Goal: Task Accomplishment & Management: Use online tool/utility

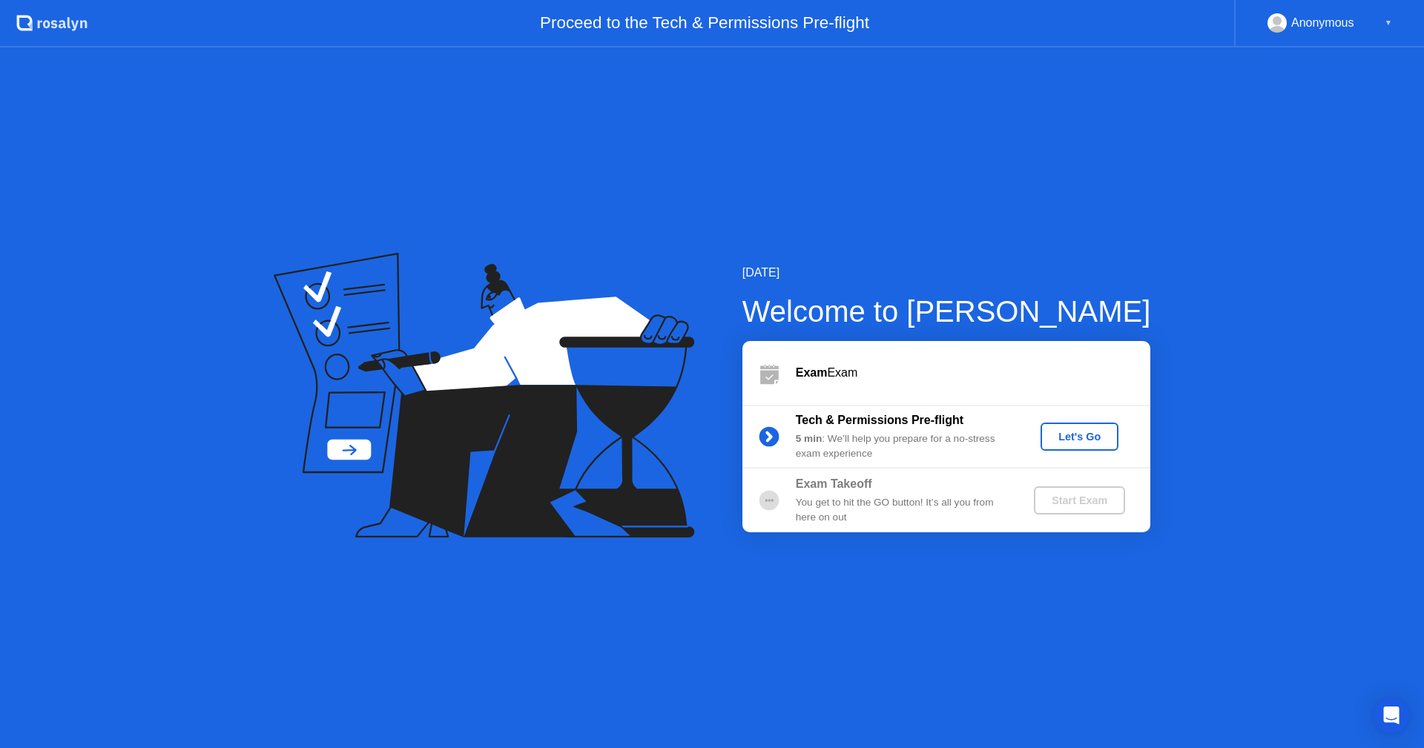
click at [1071, 436] on div "Let's Go" at bounding box center [1079, 437] width 66 height 12
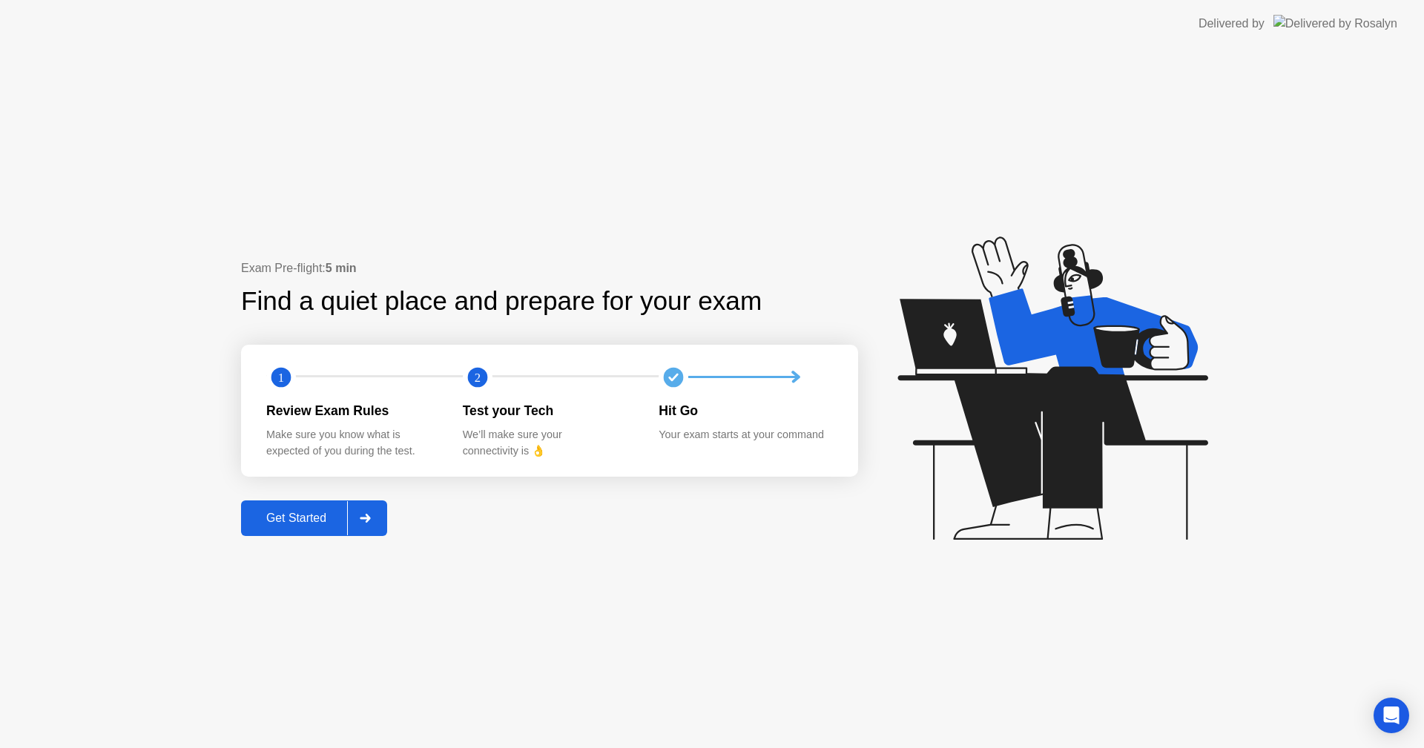
click at [379, 520] on div at bounding box center [365, 518] width 36 height 34
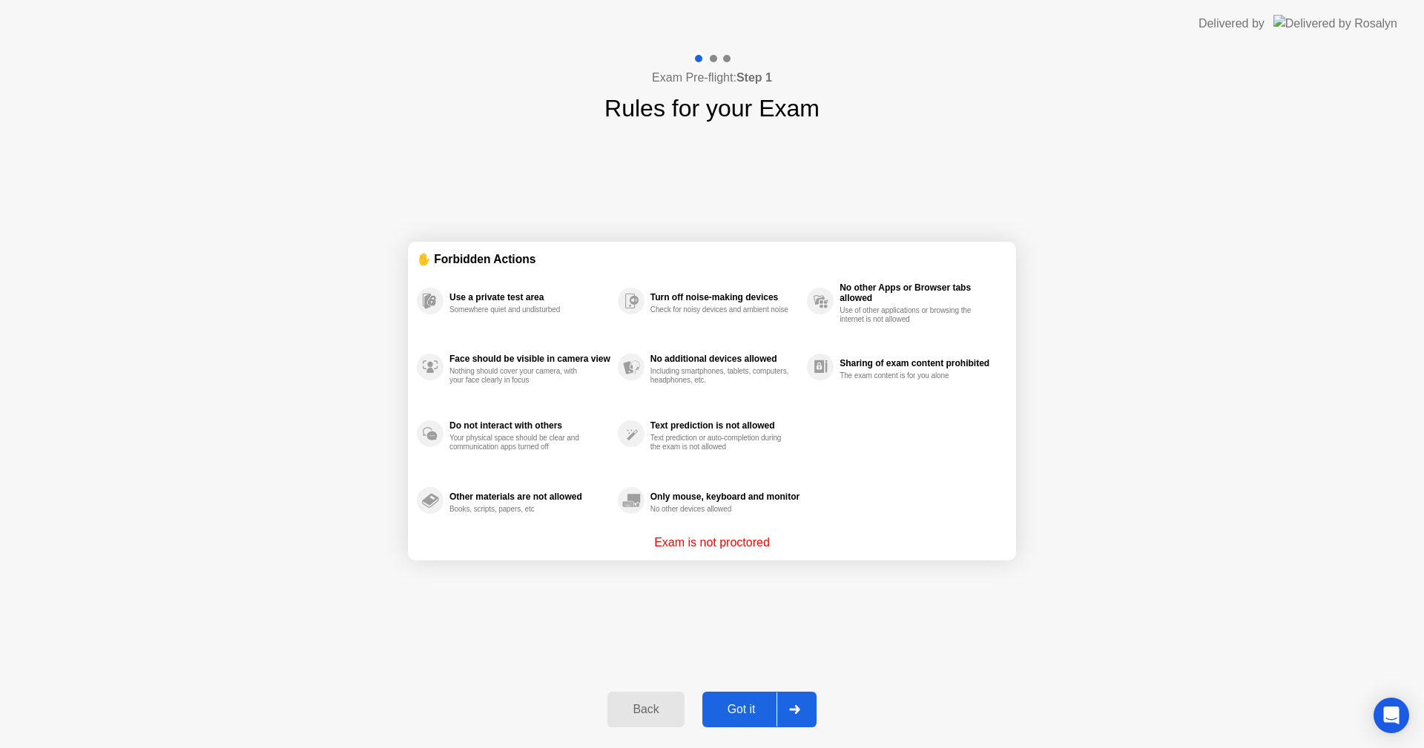
click at [799, 705] on icon at bounding box center [794, 709] width 11 height 9
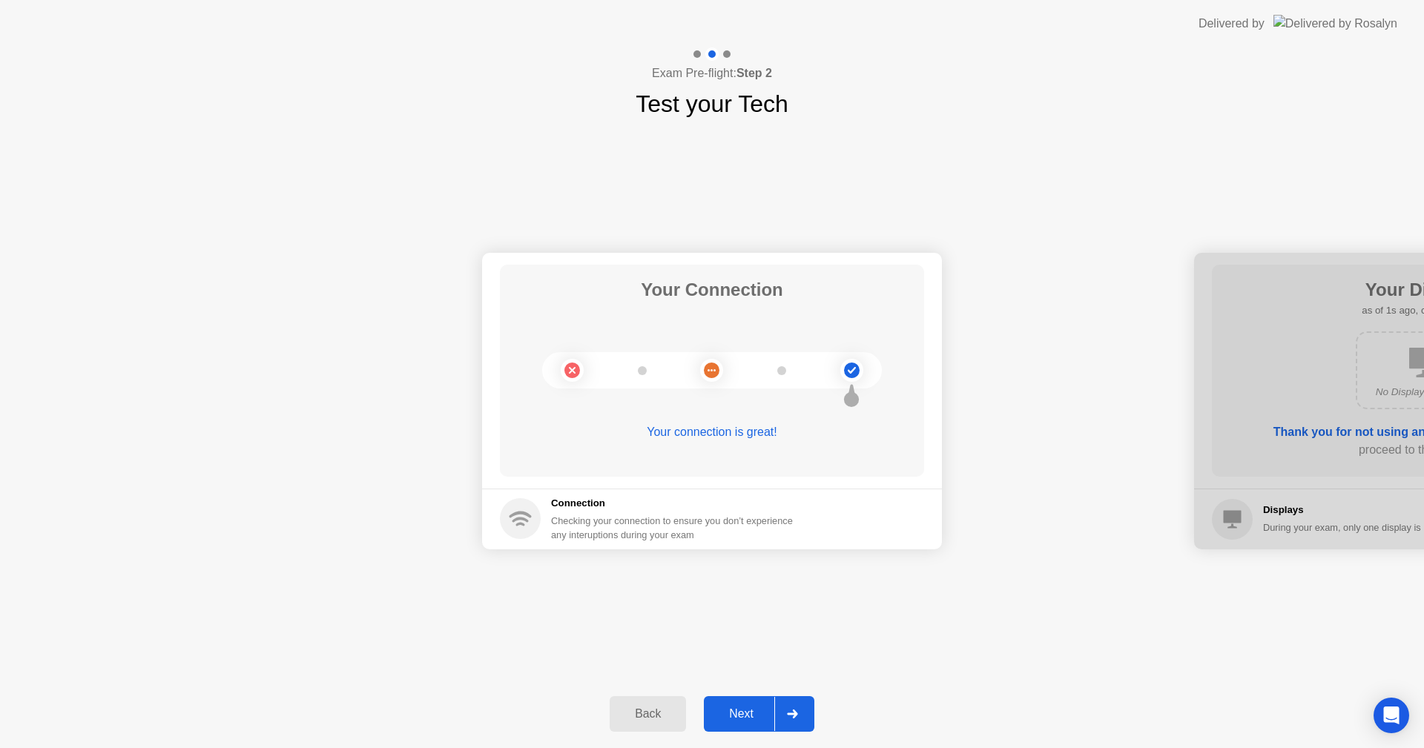
click at [799, 703] on div at bounding box center [792, 714] width 36 height 34
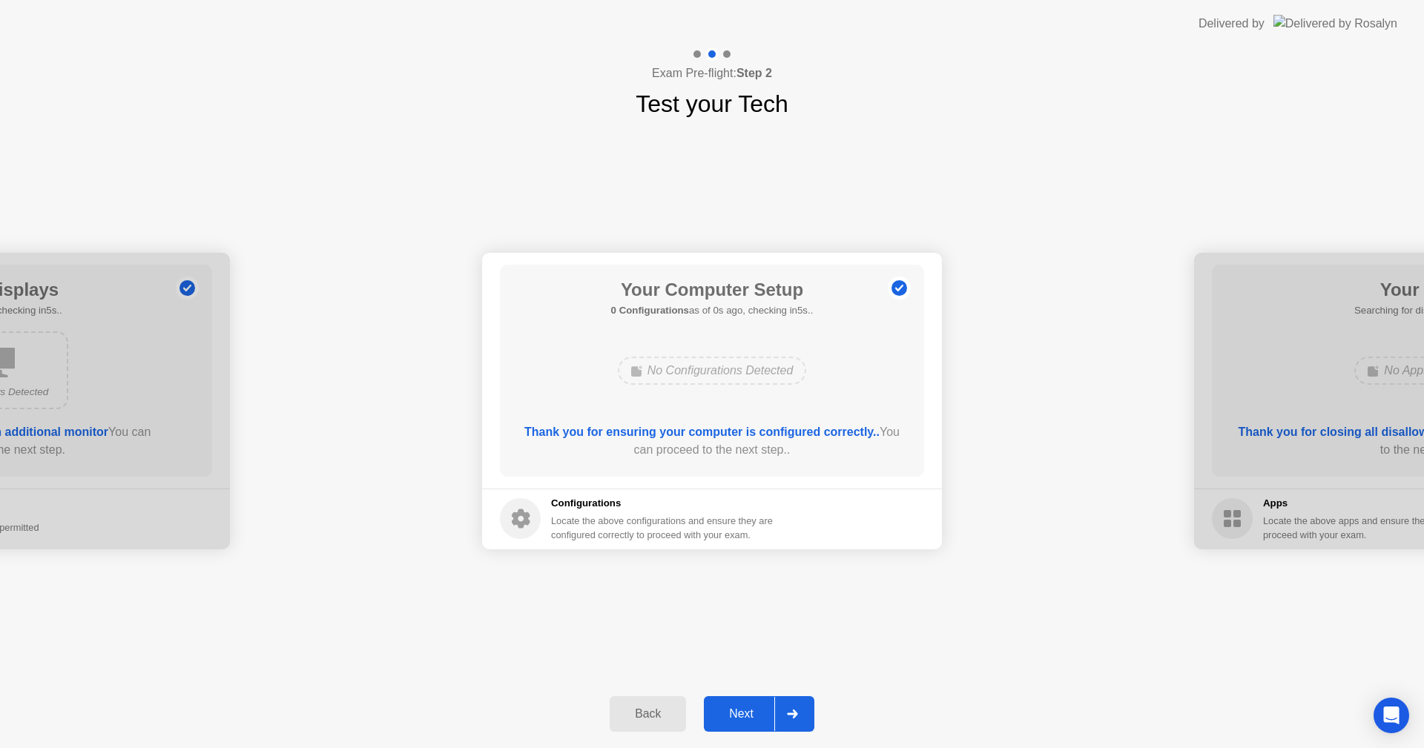
click at [799, 703] on div at bounding box center [792, 714] width 36 height 34
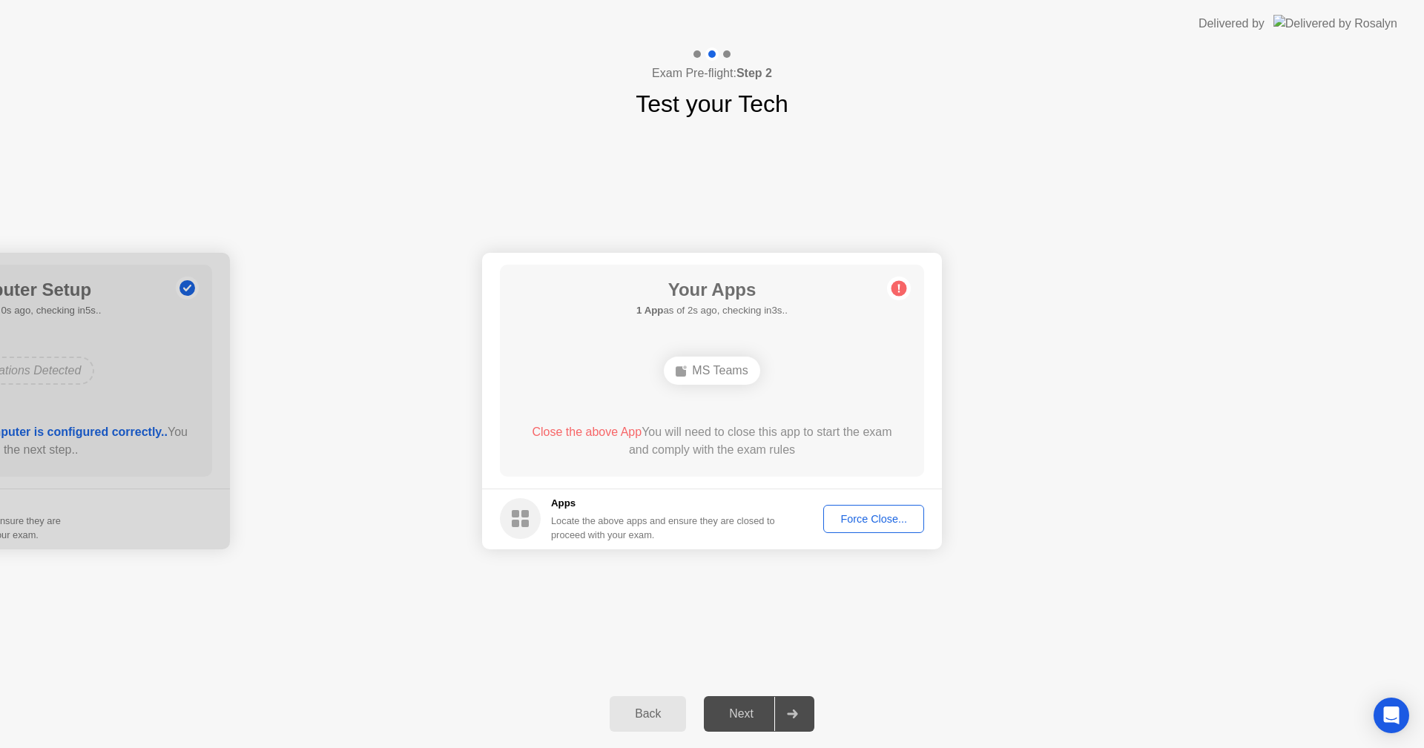
click at [889, 524] on div "Force Close..." at bounding box center [873, 519] width 90 height 12
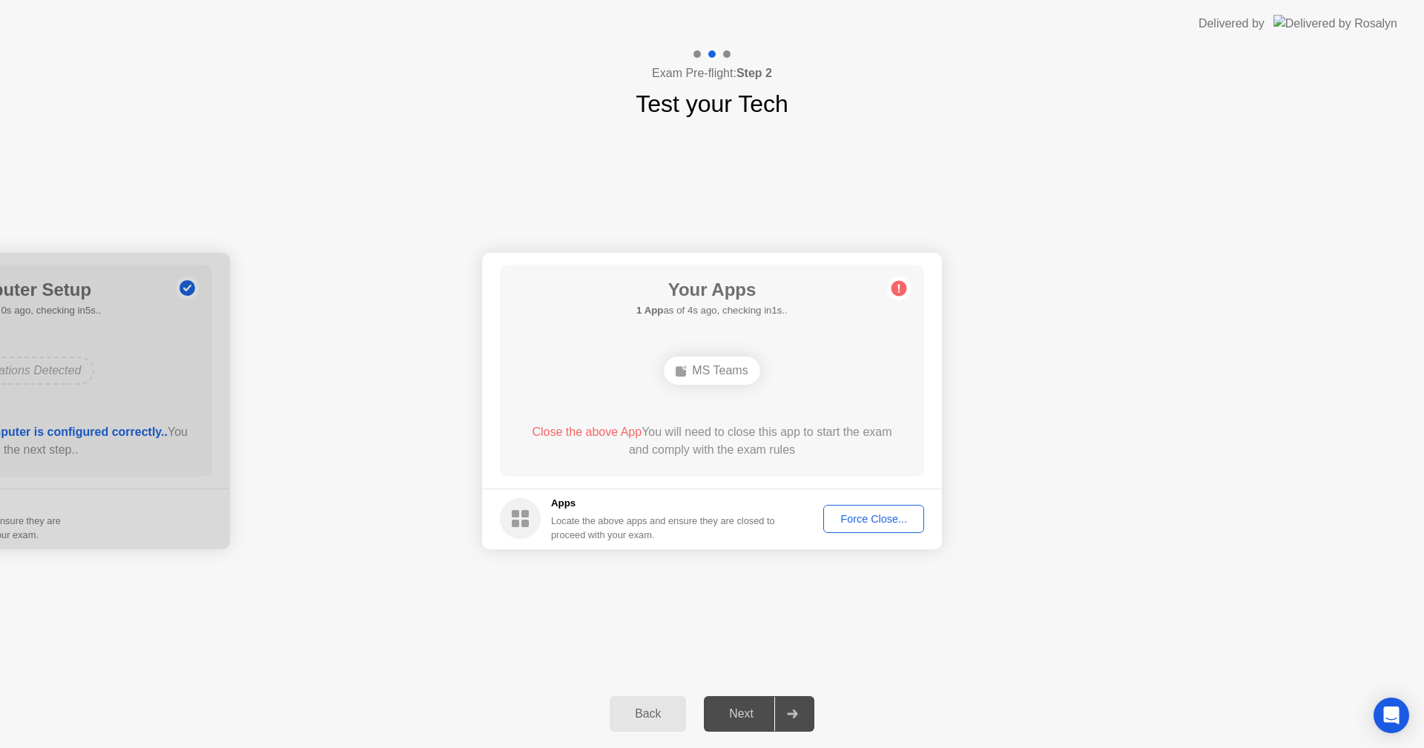
click at [874, 521] on div "Force Close..." at bounding box center [873, 519] width 90 height 12
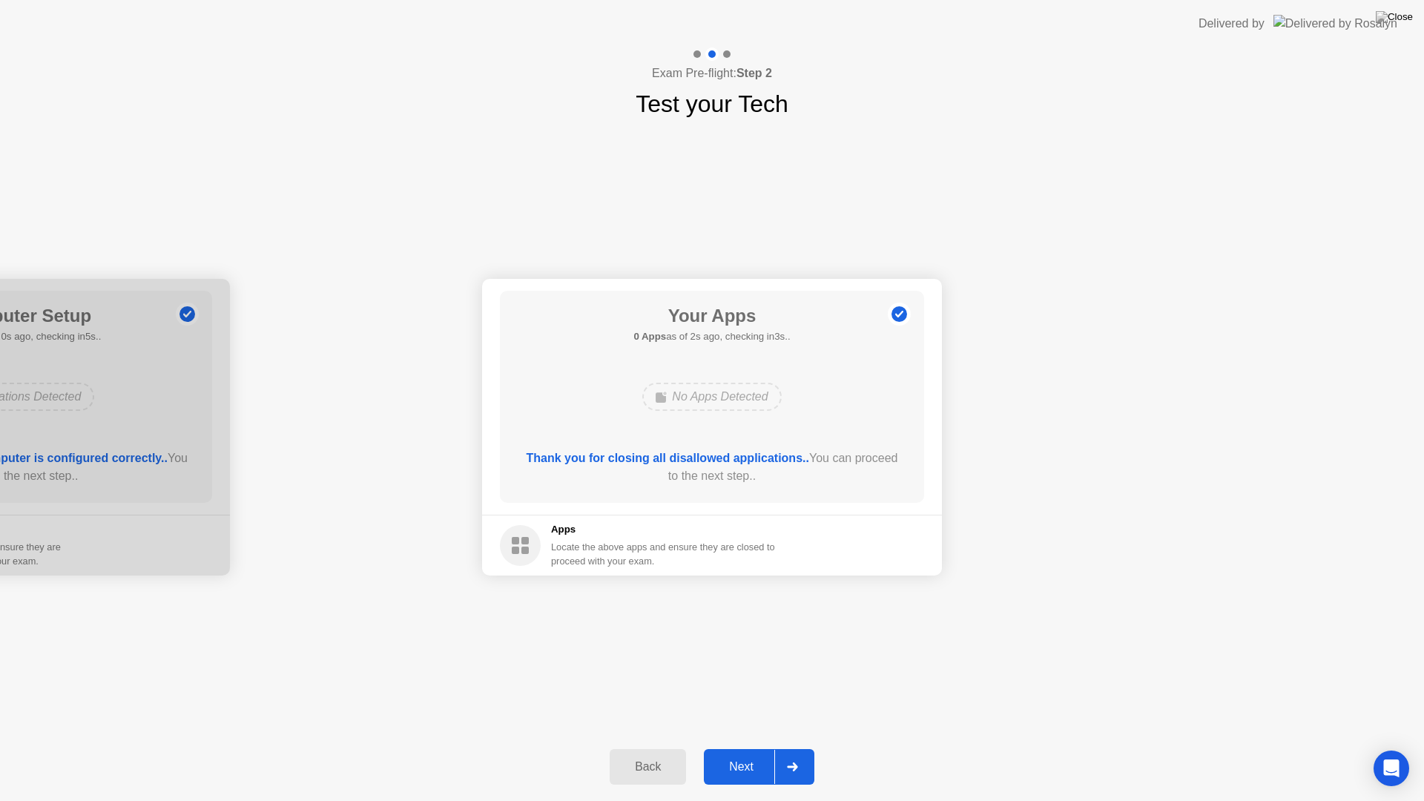
click at [805, 748] on div at bounding box center [792, 767] width 36 height 34
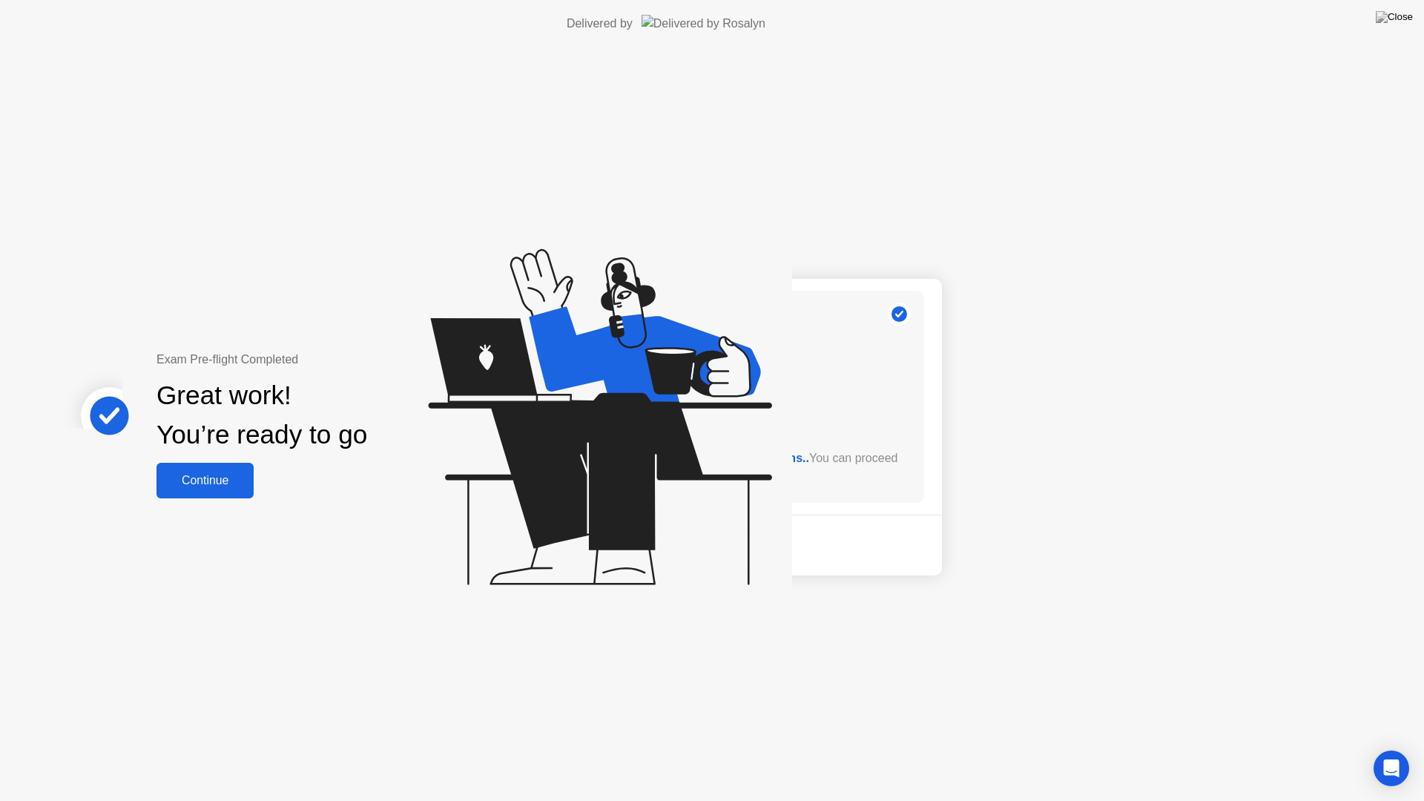
click at [792, 748] on div "Exam Pre-flight Completed Great work! You’re ready to go Continue" at bounding box center [396, 424] width 792 height 754
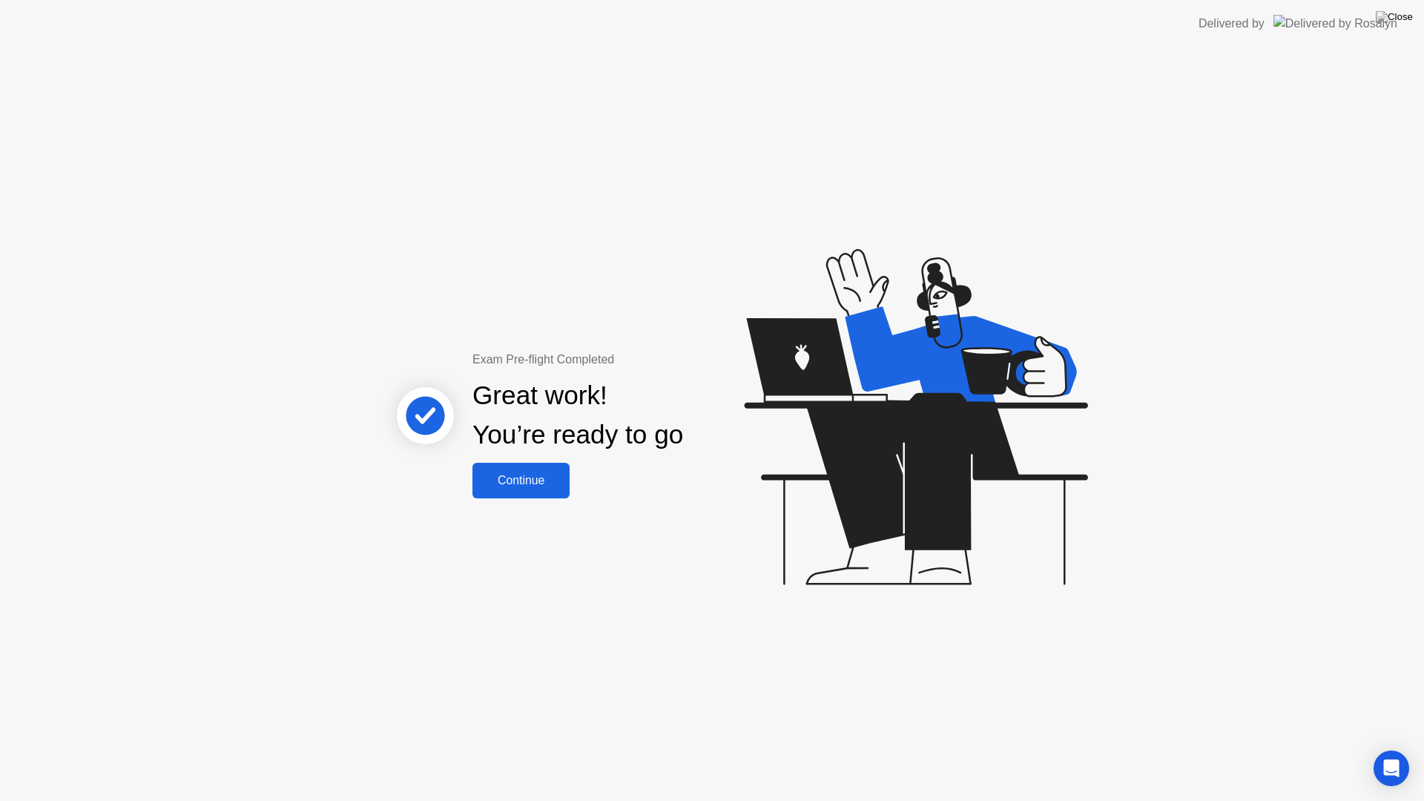
click at [512, 485] on div "Continue" at bounding box center [521, 480] width 88 height 13
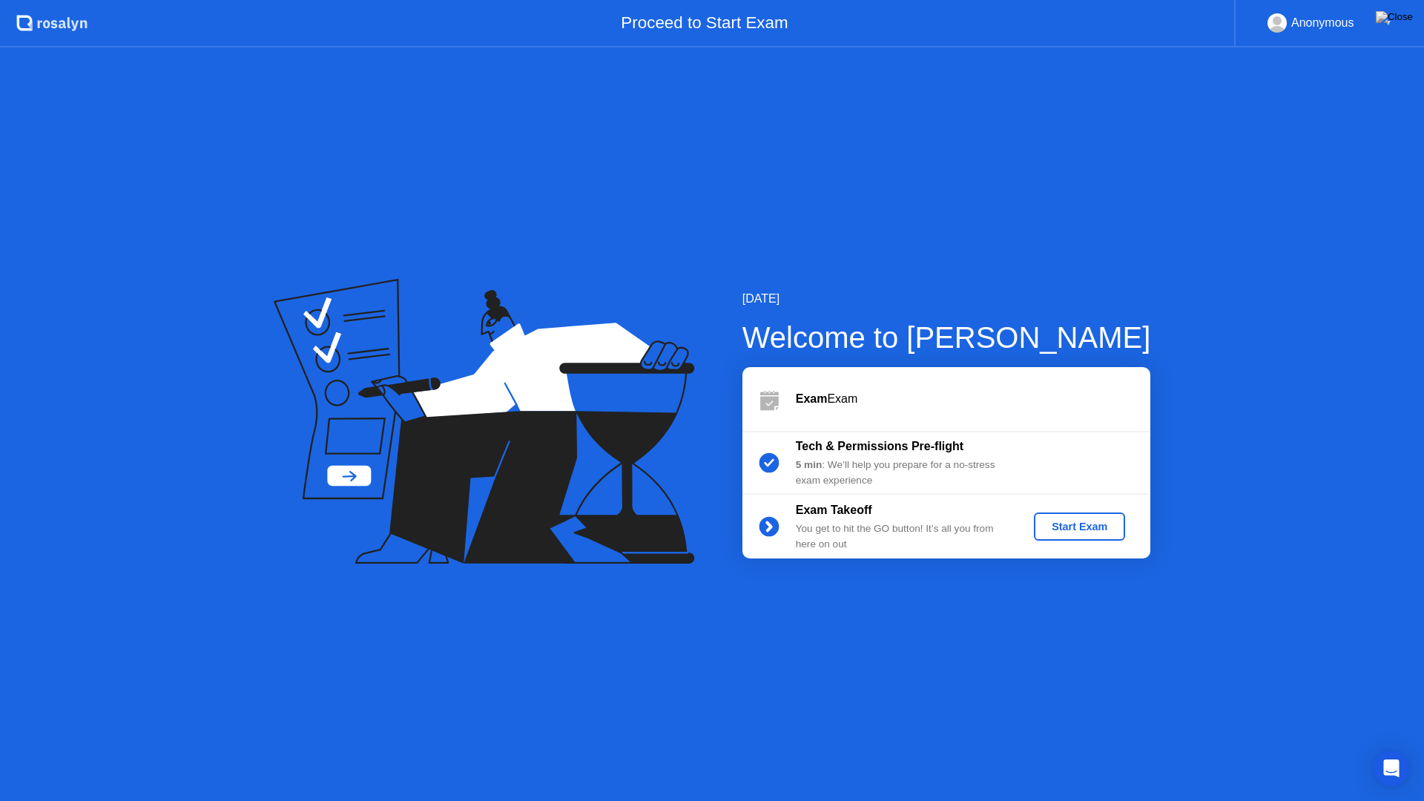
click at [1081, 530] on div "Start Exam" at bounding box center [1079, 527] width 79 height 12
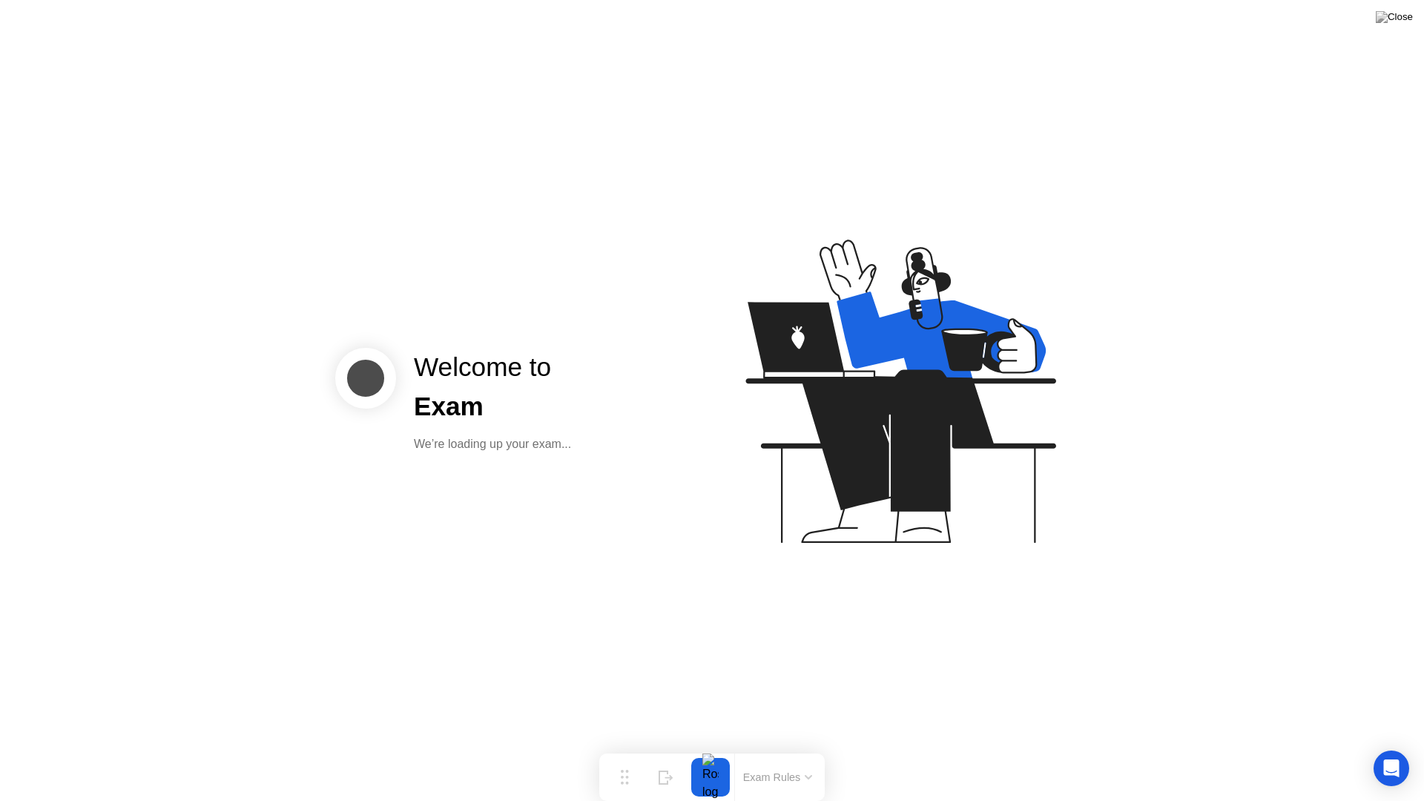
click at [1037, 555] on icon at bounding box center [897, 398] width 383 height 380
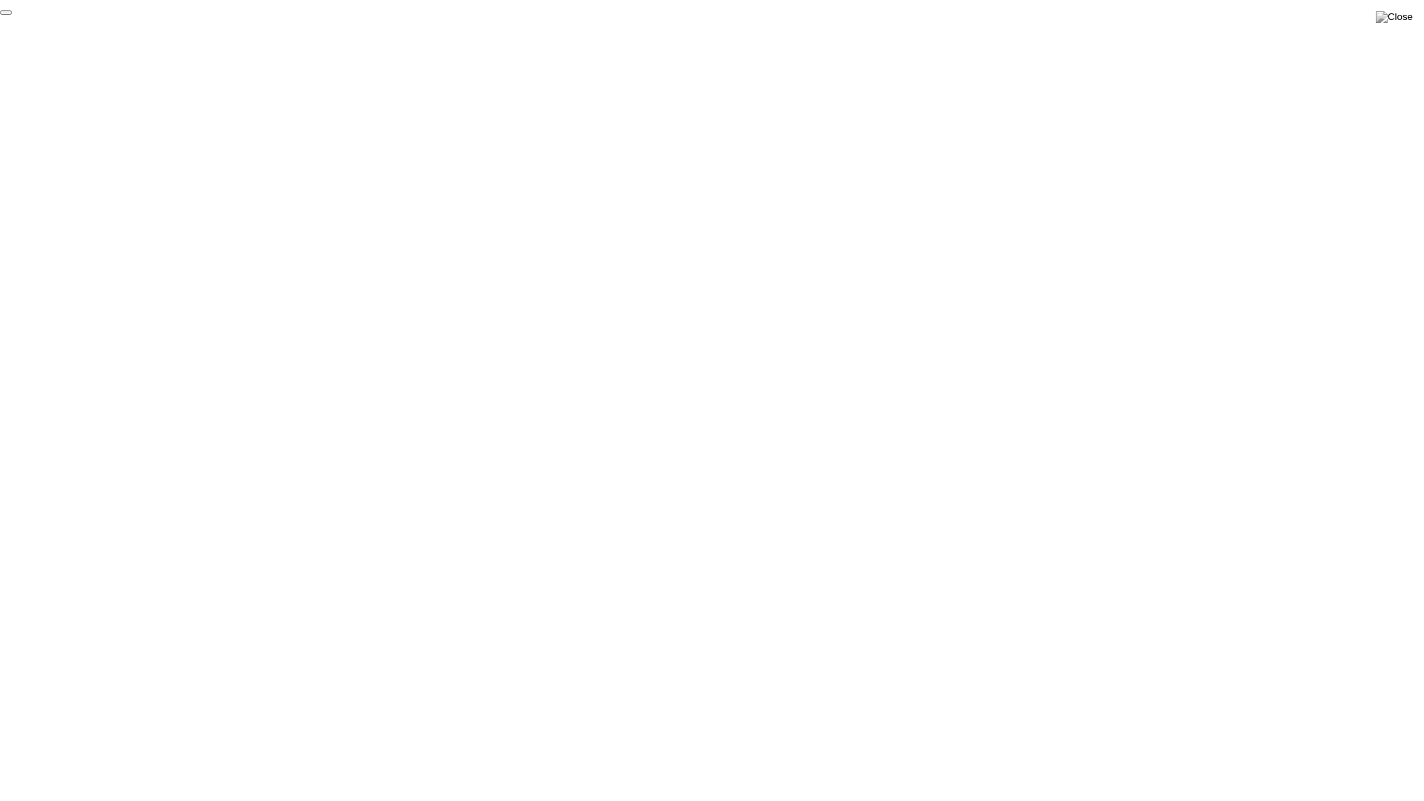
click div "End Proctoring Session"
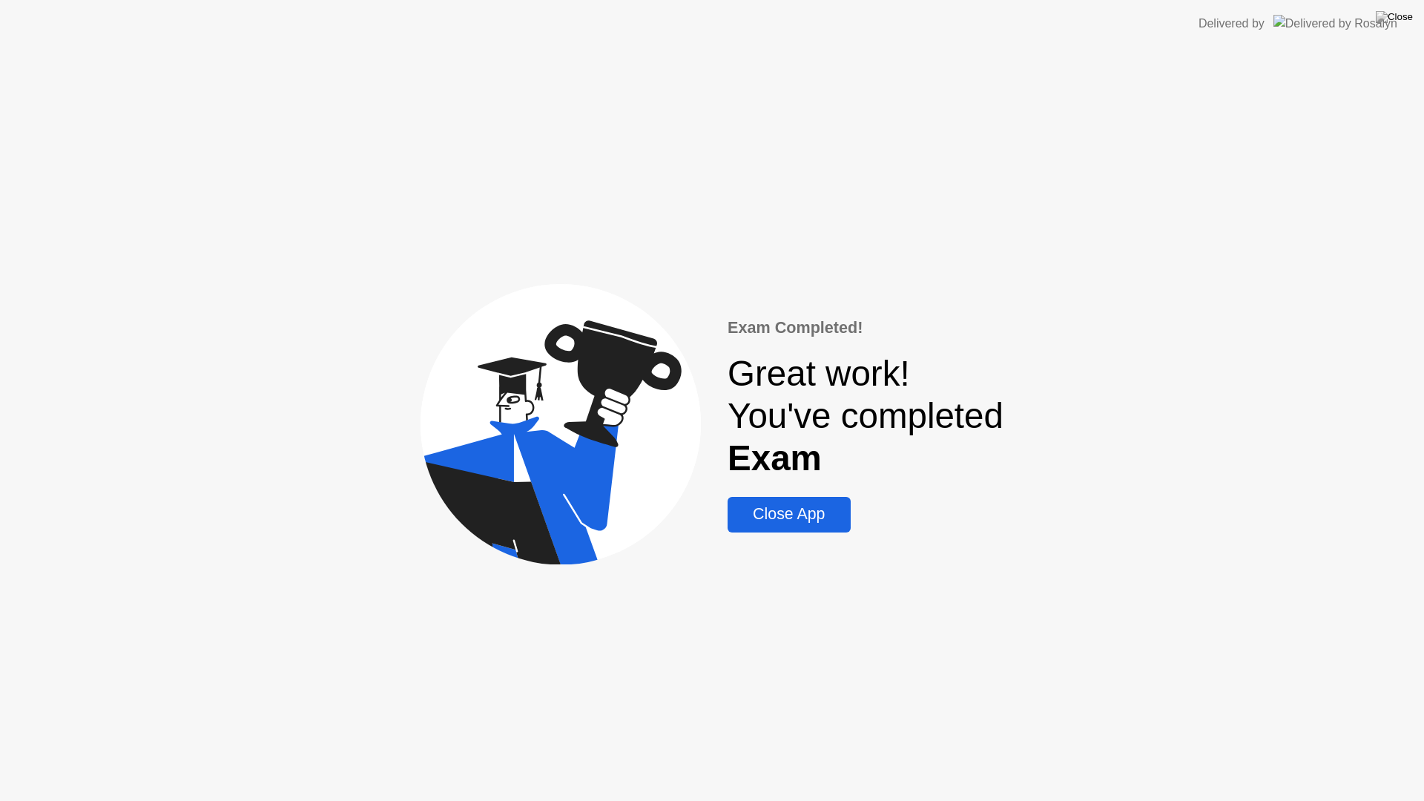
click at [789, 515] on div "Close App" at bounding box center [788, 514] width 113 height 19
